Goal: Information Seeking & Learning: Learn about a topic

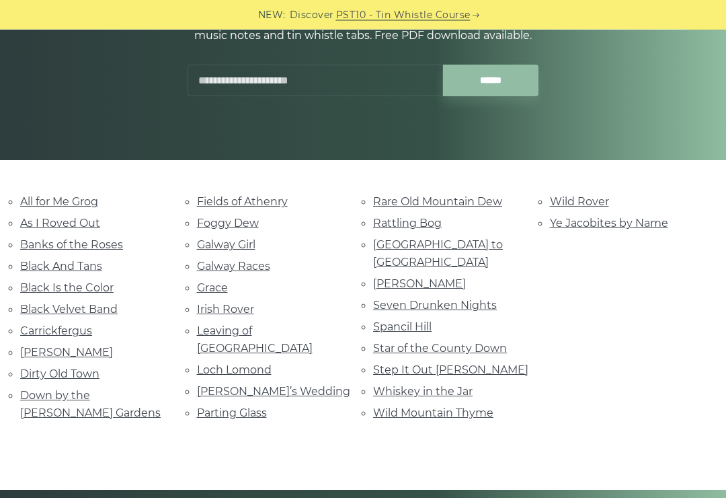
scroll to position [219, 0]
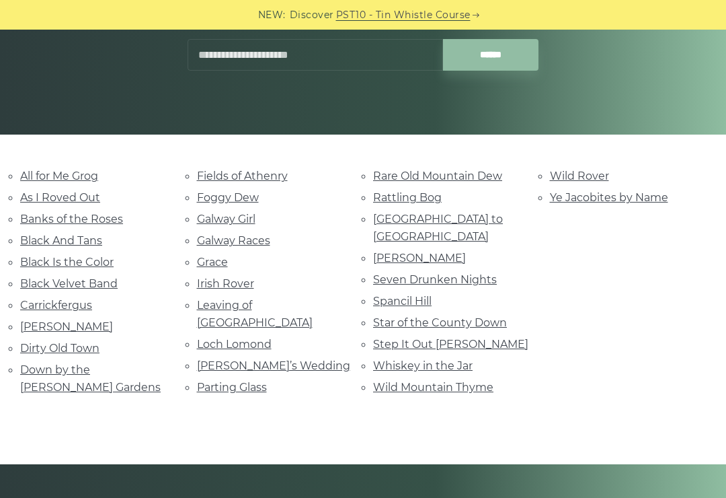
click at [434, 338] on link "Step It Out Mary" at bounding box center [450, 344] width 155 height 13
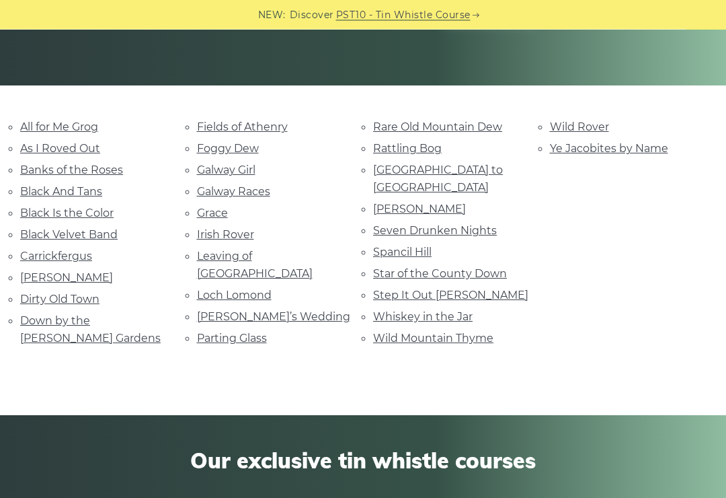
scroll to position [267, 0]
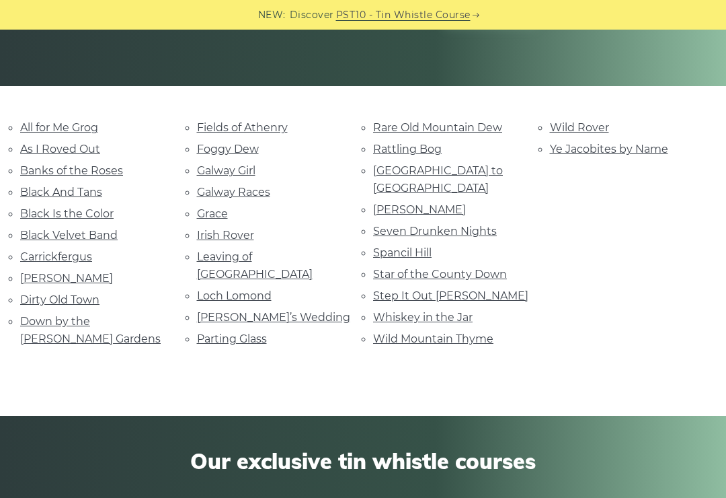
click at [104, 233] on link "Black Velvet Band" at bounding box center [69, 235] width 98 height 13
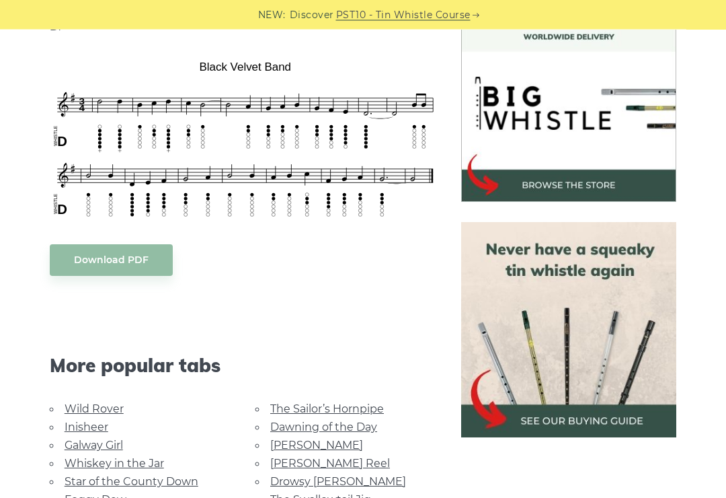
scroll to position [397, 0]
